Goal: Task Accomplishment & Management: Use online tool/utility

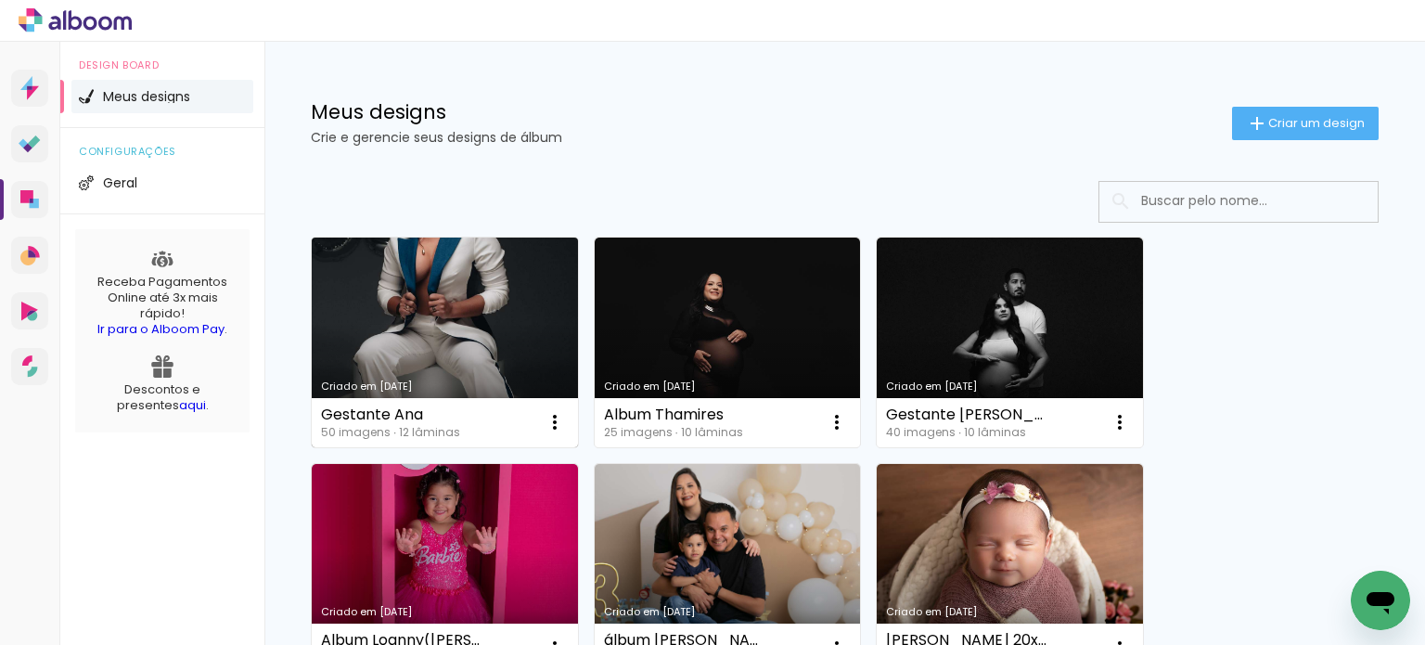
click at [522, 282] on link "Criado em 09/10/25" at bounding box center [445, 343] width 266 height 210
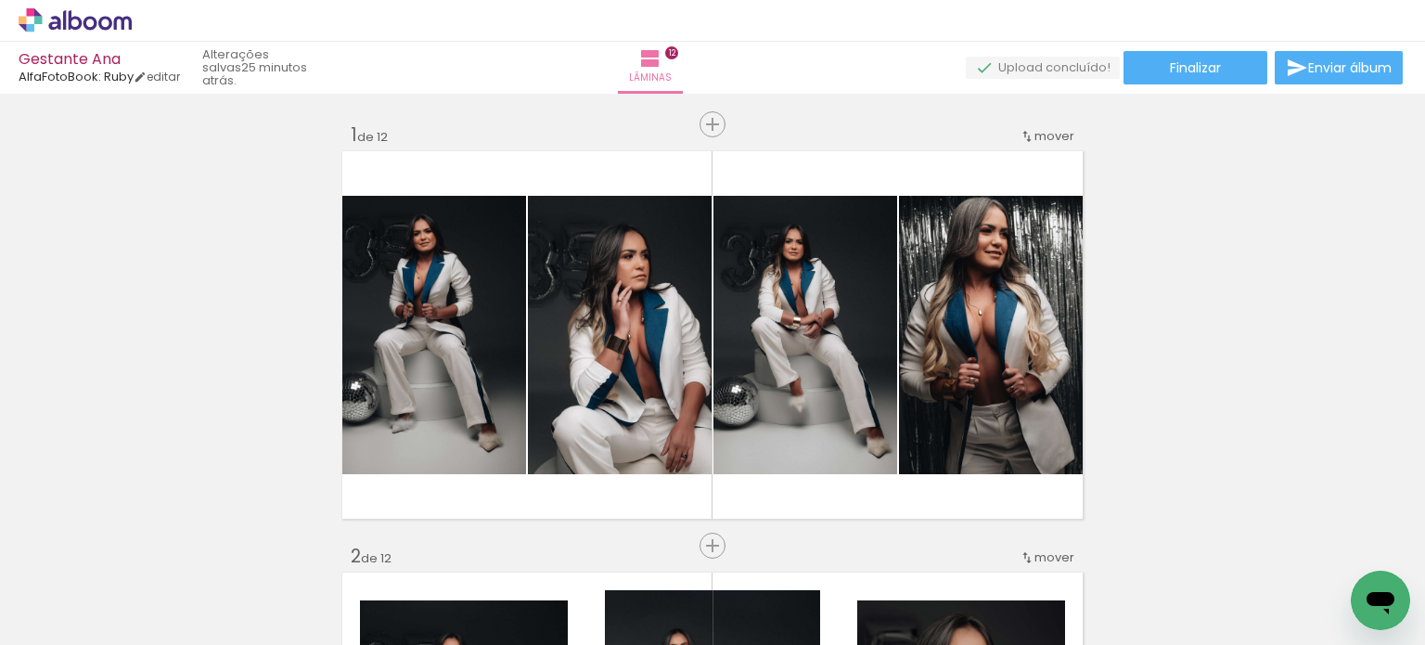
click at [49, 66] on div "Gestante Ana" at bounding box center [99, 61] width 161 height 18
click at [44, 61] on div "Gestante Ana" at bounding box center [99, 61] width 161 height 18
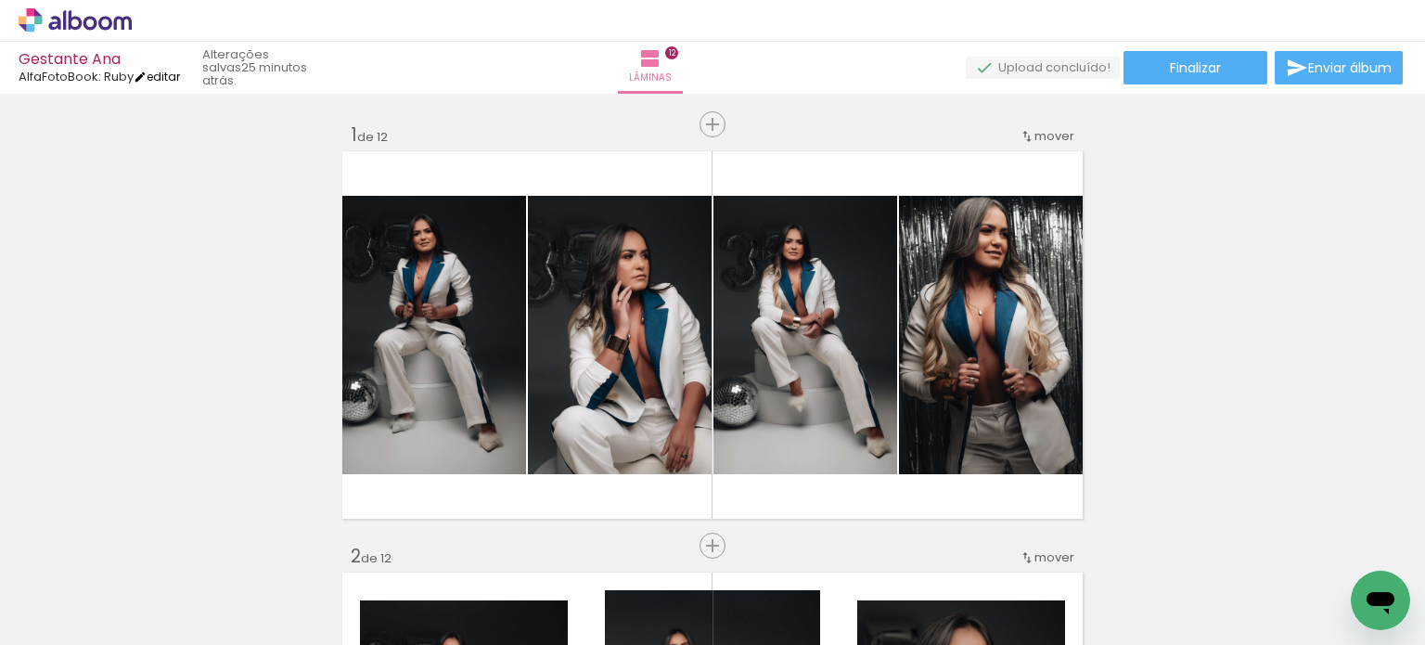
click at [161, 74] on link "editar" at bounding box center [157, 77] width 46 height 16
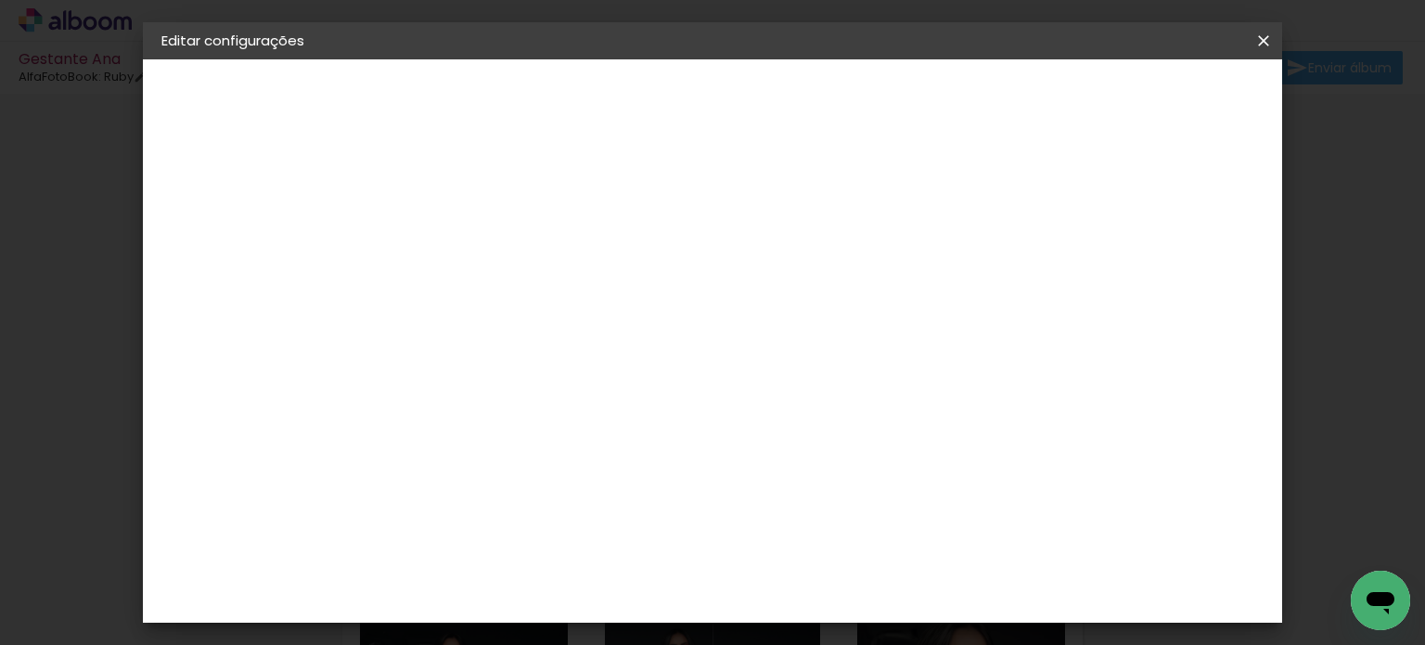
click at [0, 0] on slot "Gestante Ana" at bounding box center [0, 0] width 0 height 0
click at [465, 249] on input "Gestante Ana" at bounding box center [465, 249] width 0 height 29
type input "B Day Ana"
click at [0, 0] on slot "Avançar" at bounding box center [0, 0] width 0 height 0
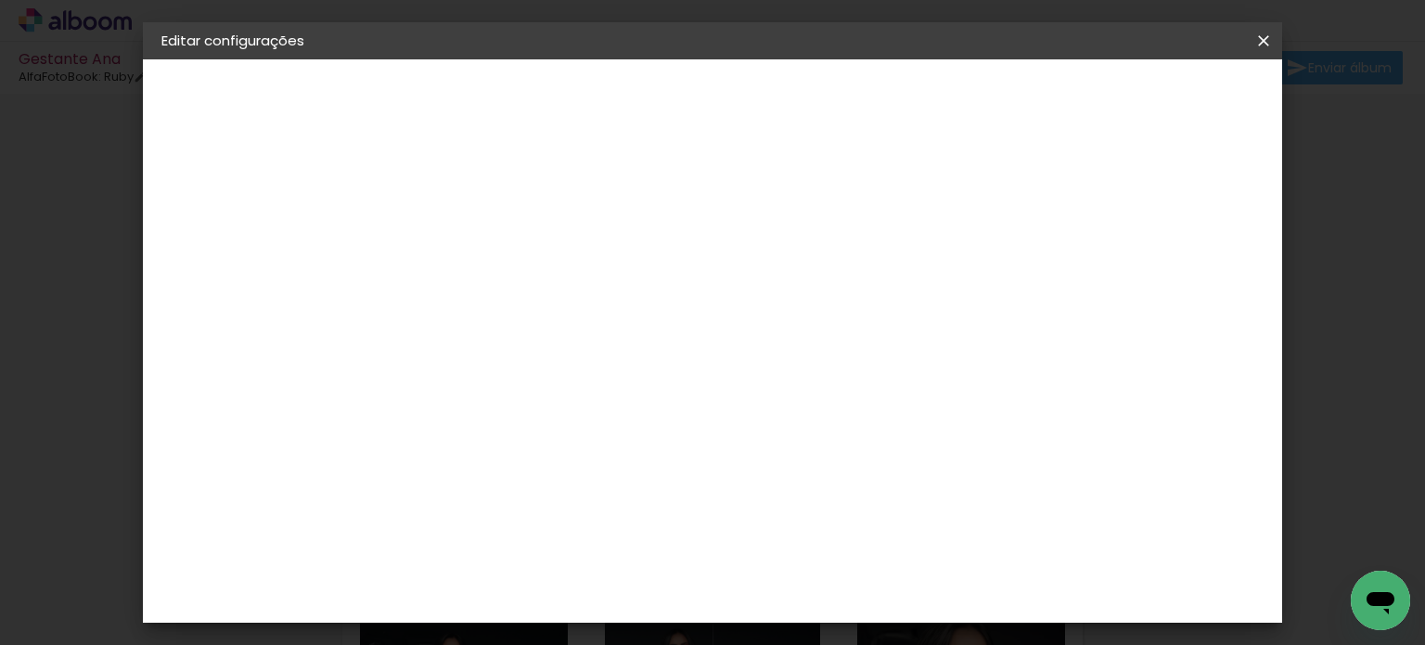
click at [812, 106] on div "Voltar Avançar" at bounding box center [719, 99] width 185 height 32
click at [0, 0] on slot "B Day Ana" at bounding box center [0, 0] width 0 height 0
click at [1255, 45] on iron-icon at bounding box center [1264, 41] width 22 height 19
click at [0, 0] on slot "Avançar" at bounding box center [0, 0] width 0 height 0
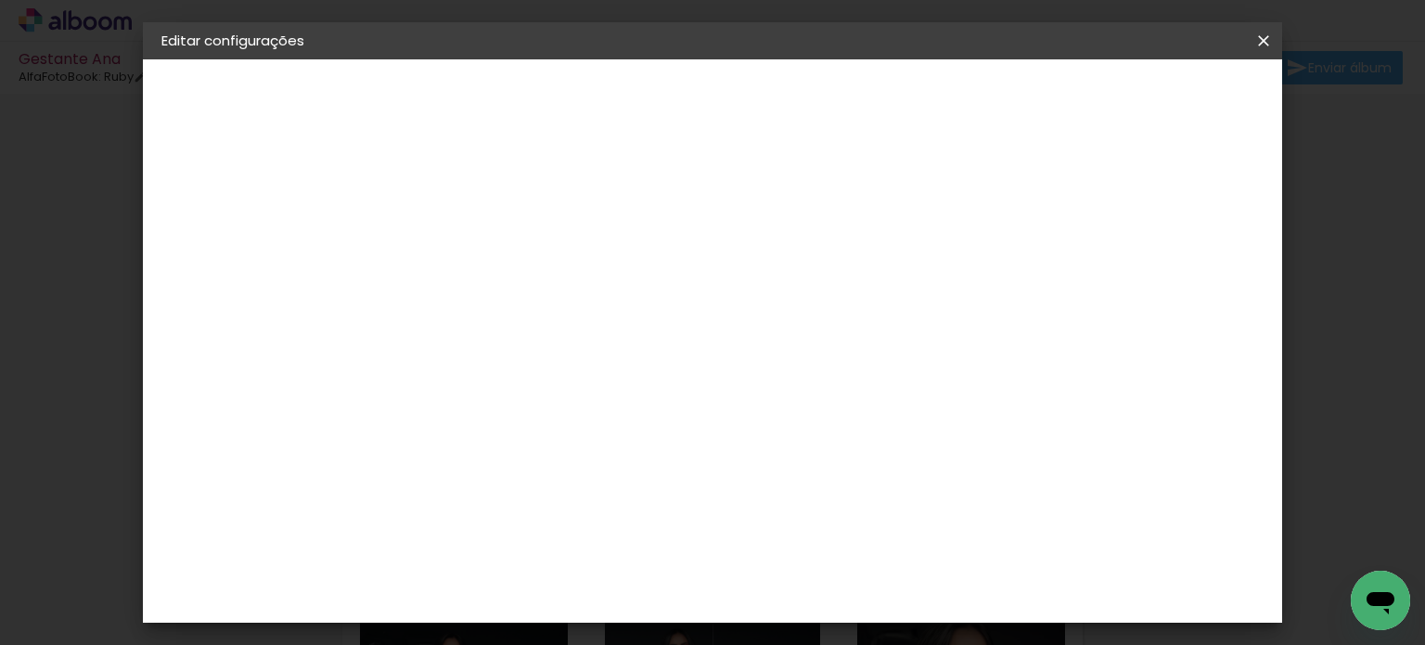
scroll to position [4771, 0]
click at [812, 107] on div "Voltar Avançar" at bounding box center [719, 99] width 185 height 32
click at [812, 101] on div "Voltar Avançar" at bounding box center [719, 99] width 185 height 32
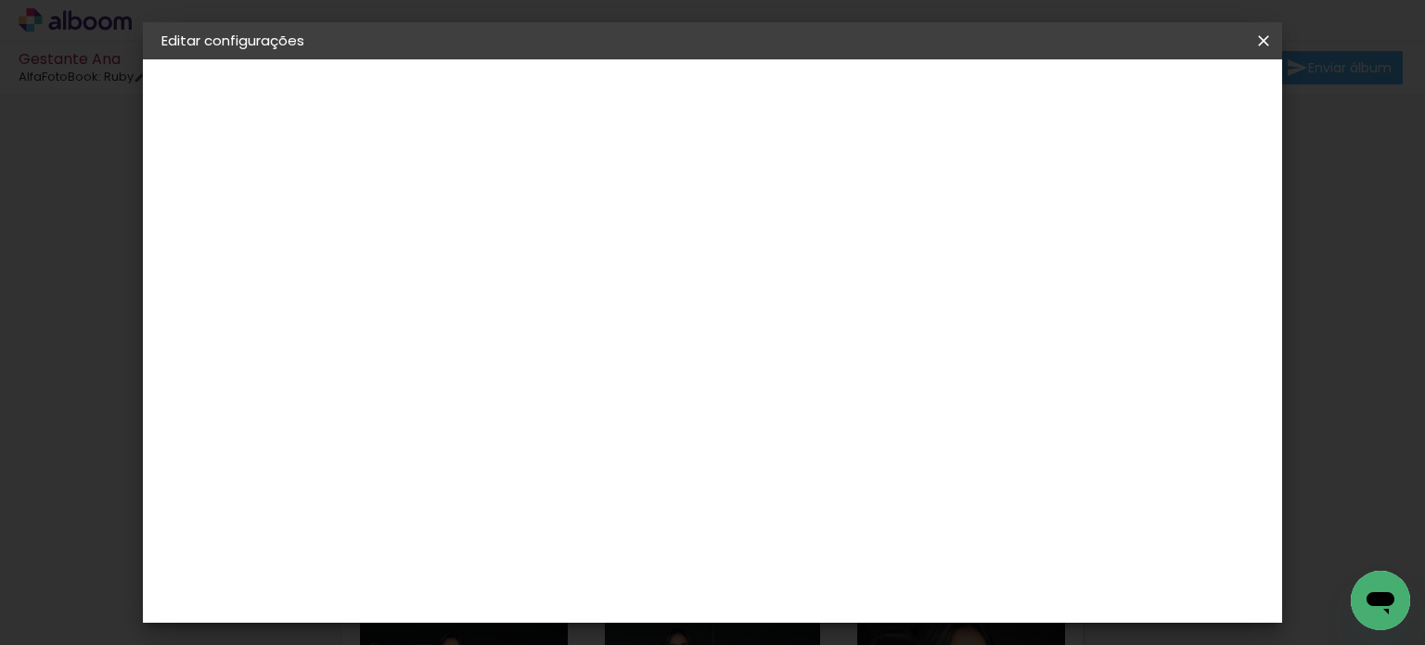
click at [812, 101] on div "Voltar Avançar" at bounding box center [719, 99] width 185 height 32
click at [524, 438] on div "AlfaFotoBook" at bounding box center [501, 436] width 98 height 15
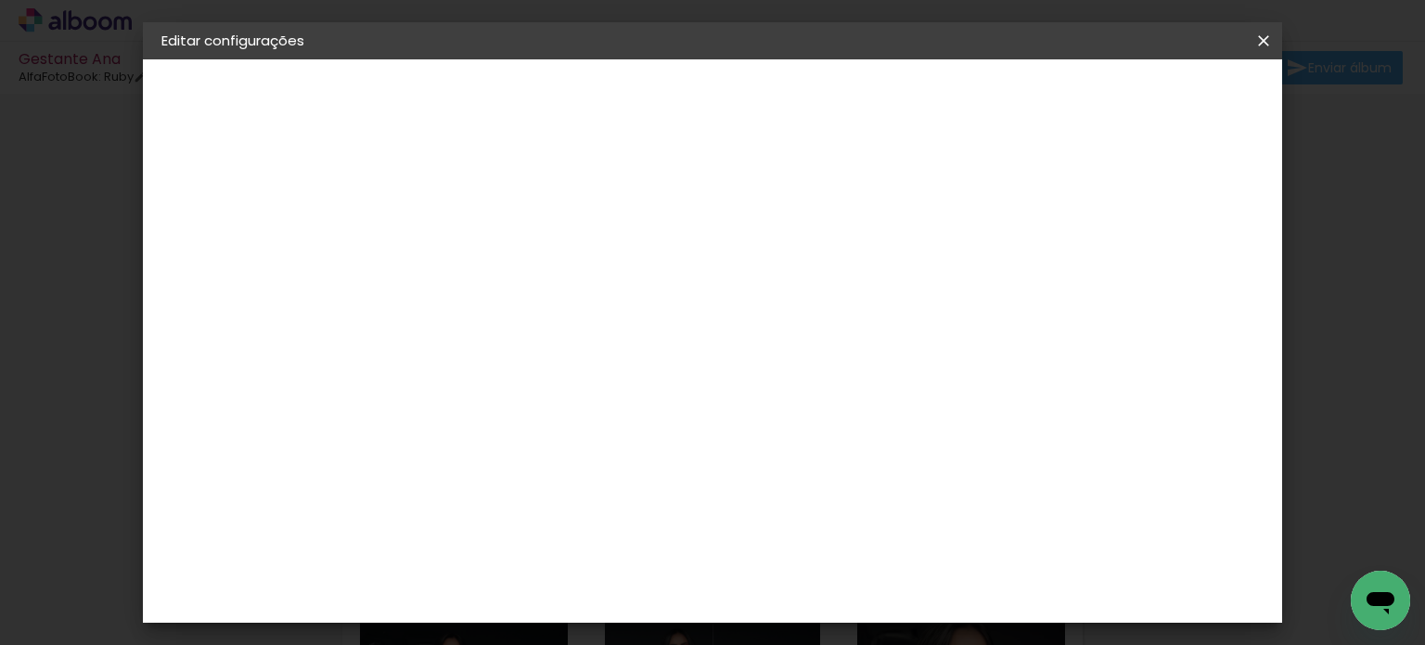
click at [0, 0] on slot "Avançar" at bounding box center [0, 0] width 0 height 0
click at [1267, 40] on iron-icon at bounding box center [1264, 41] width 22 height 19
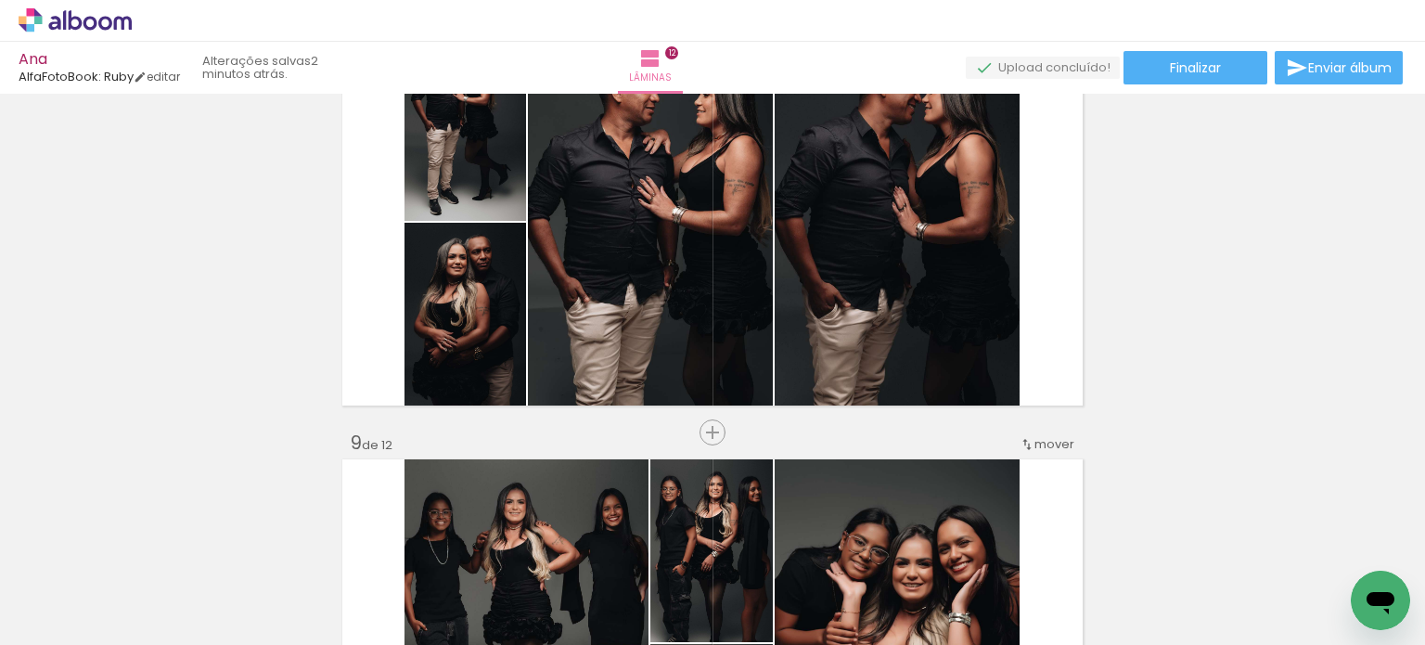
scroll to position [3248, 0]
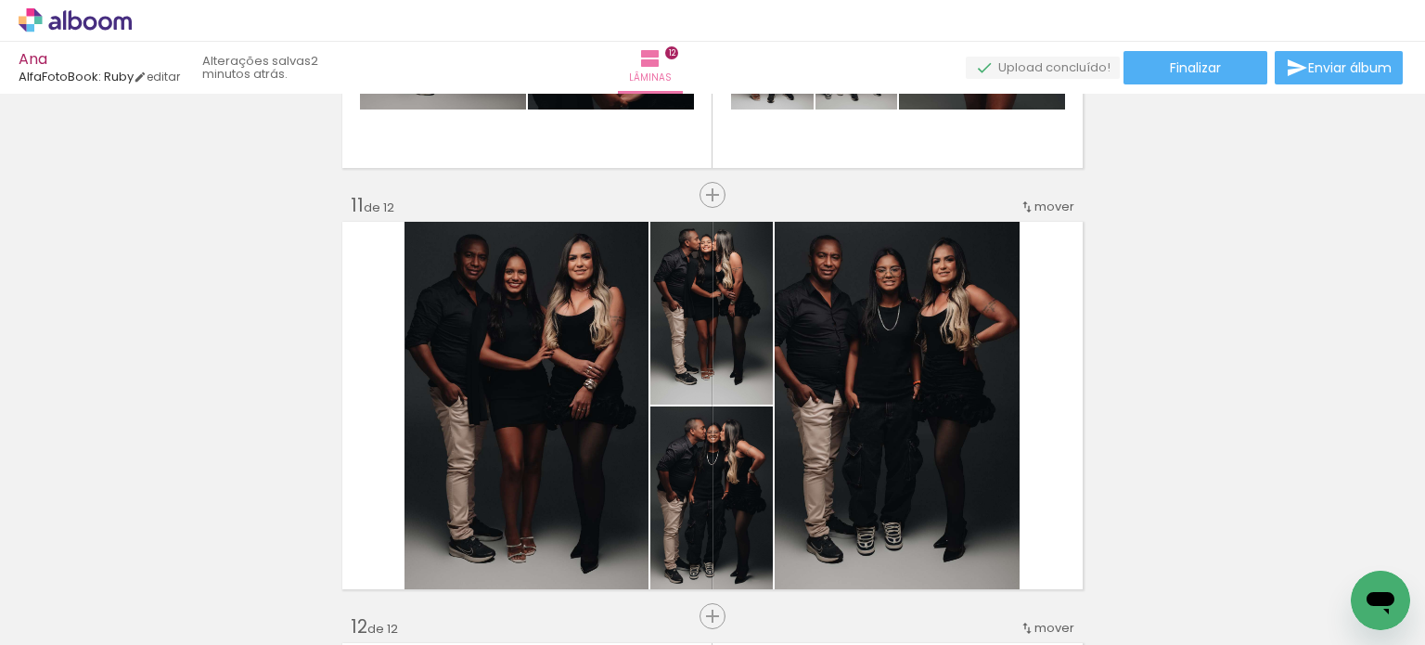
scroll to position [4186, 0]
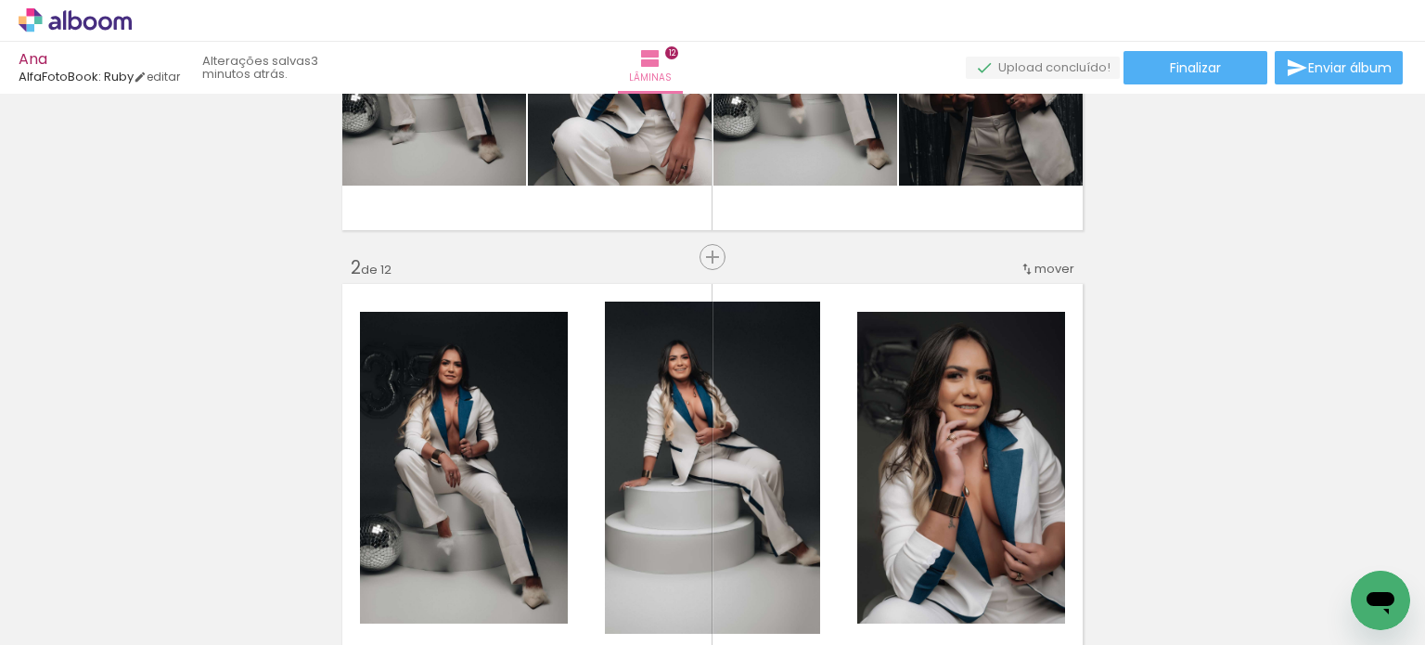
scroll to position [0, 0]
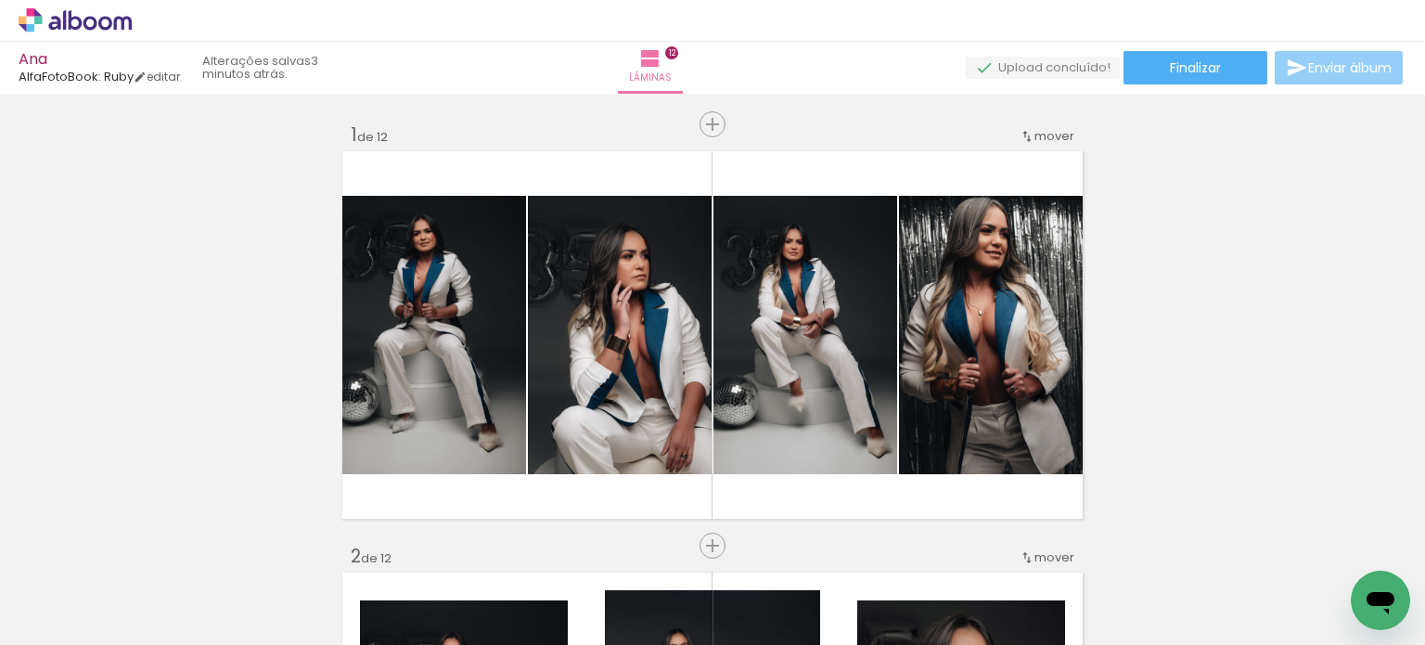
click at [1360, 61] on span "Enviar álbum" at bounding box center [1351, 67] width 84 height 13
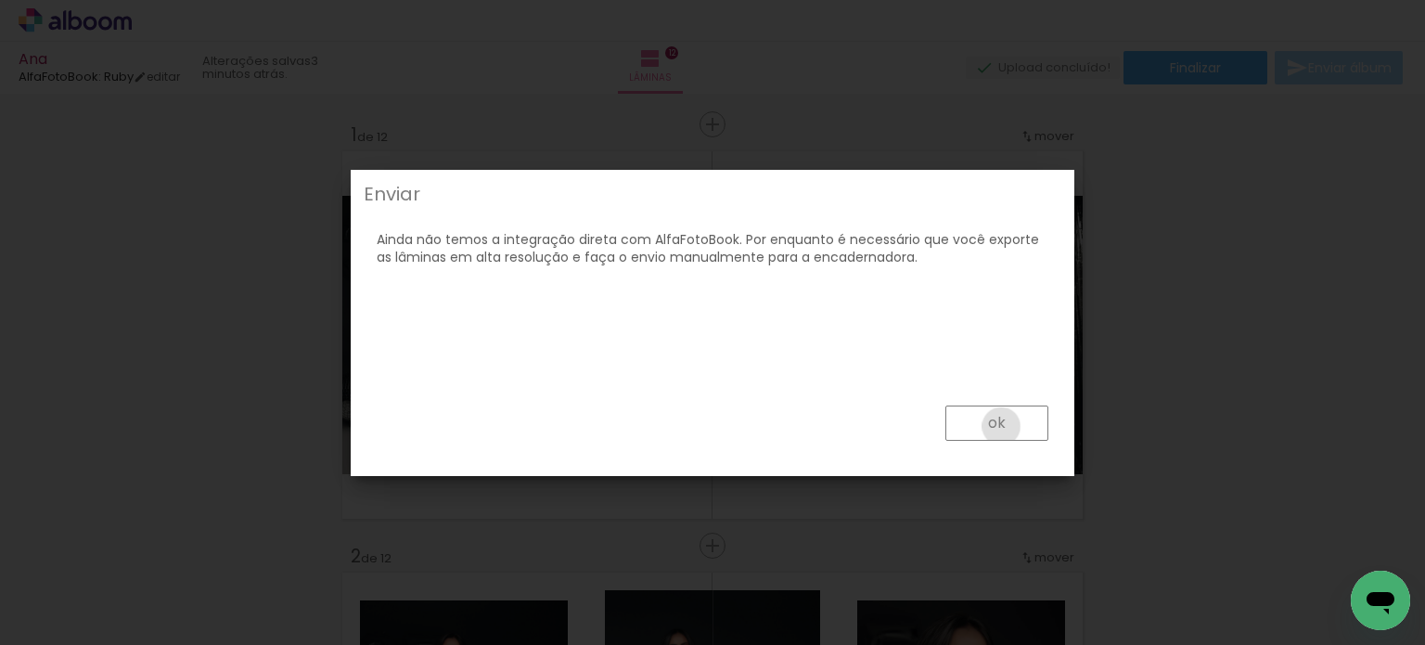
click at [0, 0] on slot "ok" at bounding box center [0, 0] width 0 height 0
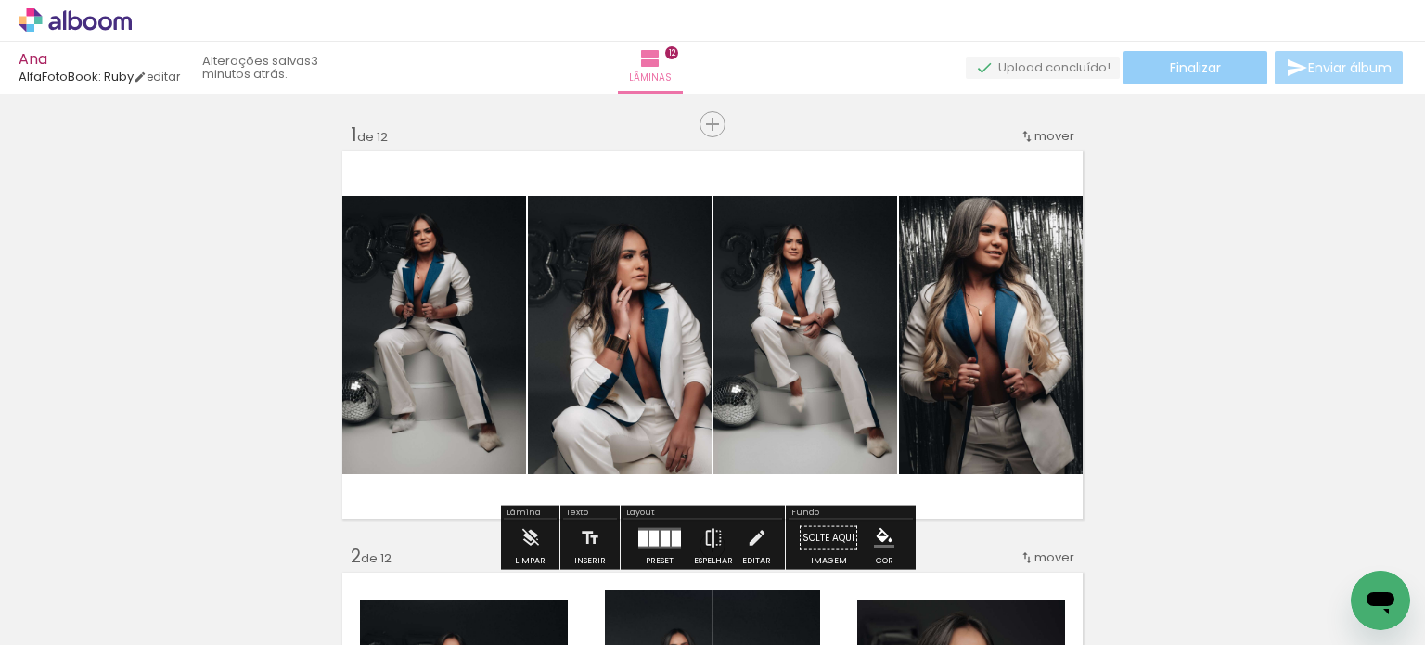
click at [1199, 69] on span "Finalizar" at bounding box center [1195, 67] width 51 height 13
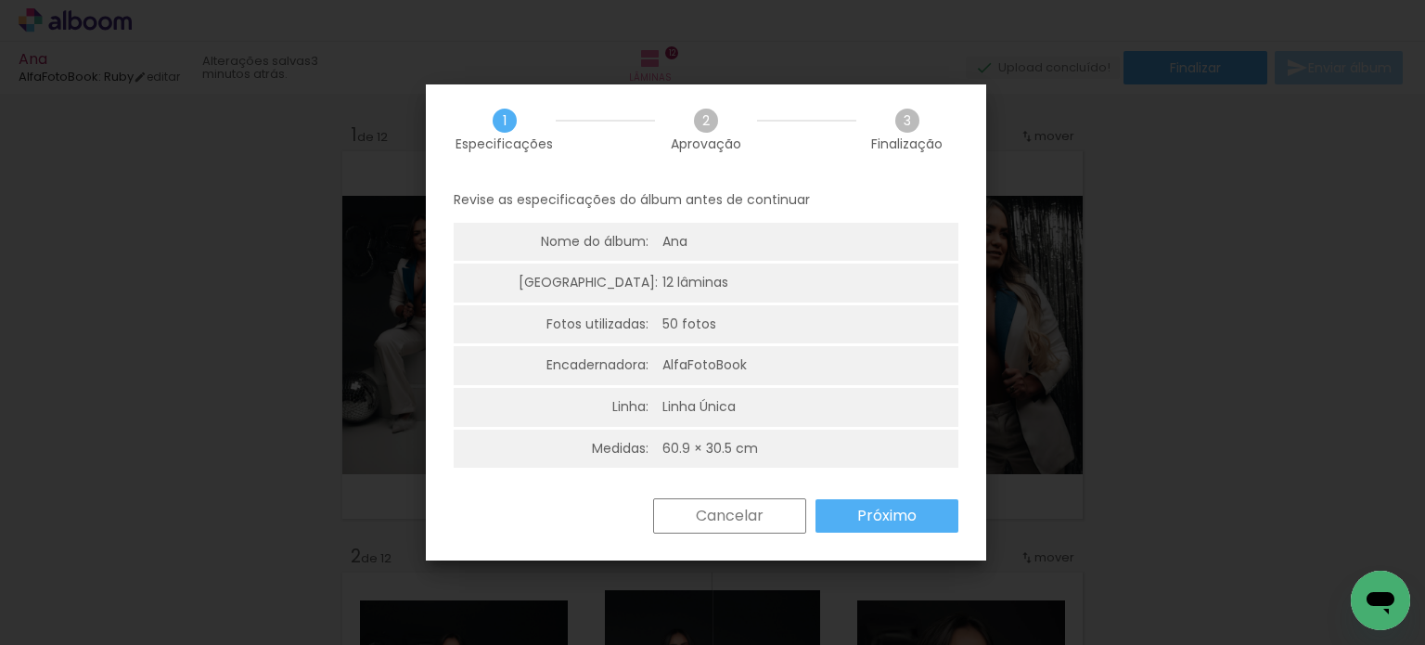
scroll to position [4, 0]
click at [0, 0] on slot "Próximo" at bounding box center [0, 0] width 0 height 0
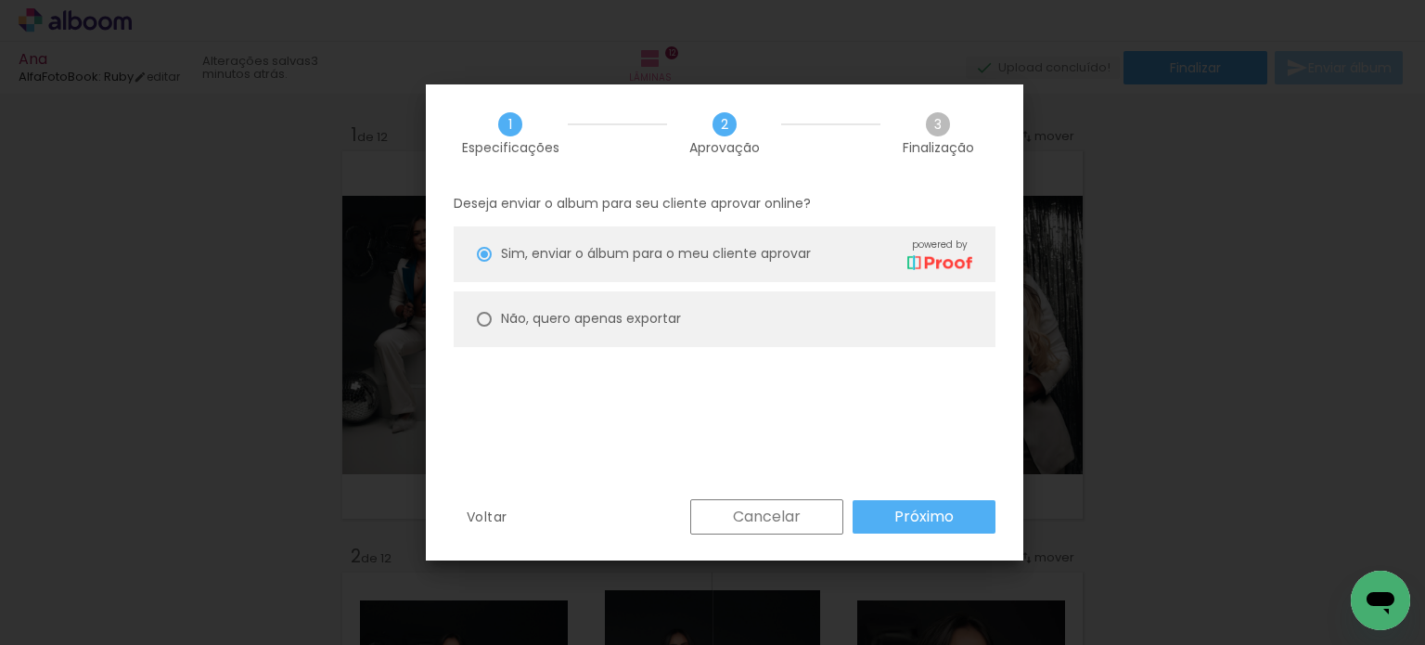
click at [0, 0] on slot "Próximo" at bounding box center [0, 0] width 0 height 0
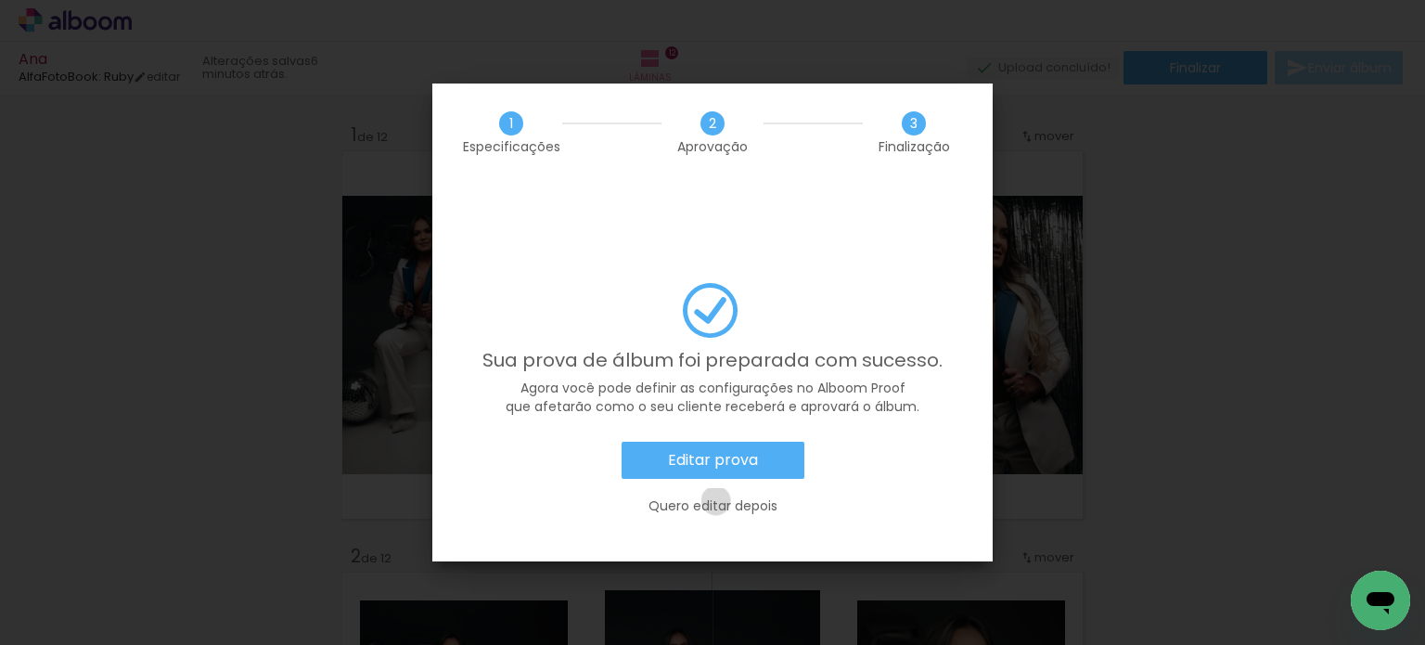
click at [0, 0] on slot "Quero editar depois" at bounding box center [0, 0] width 0 height 0
